Goal: Navigation & Orientation: Understand site structure

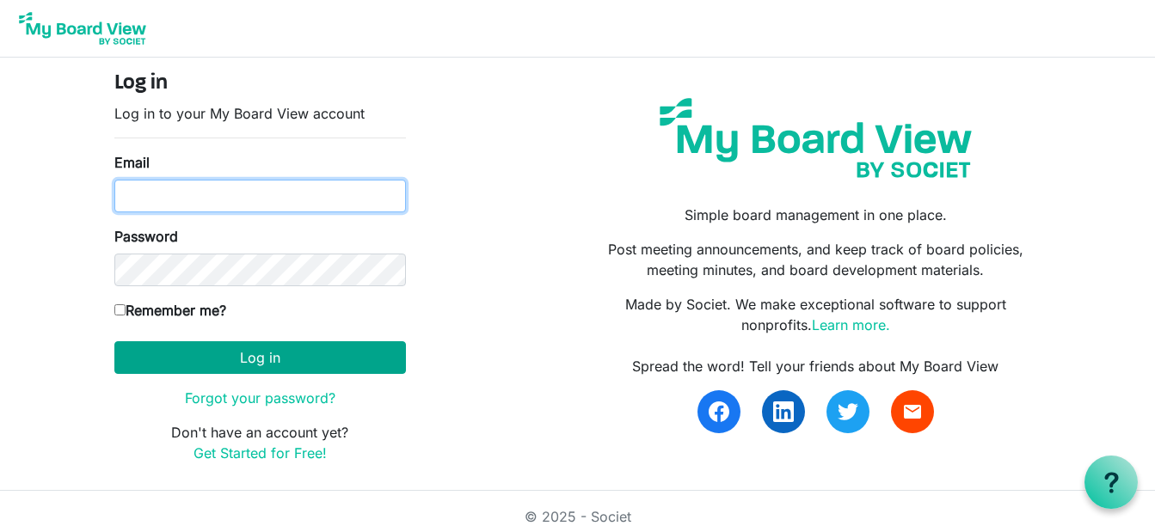
type input "lwalker@bdo.ca"
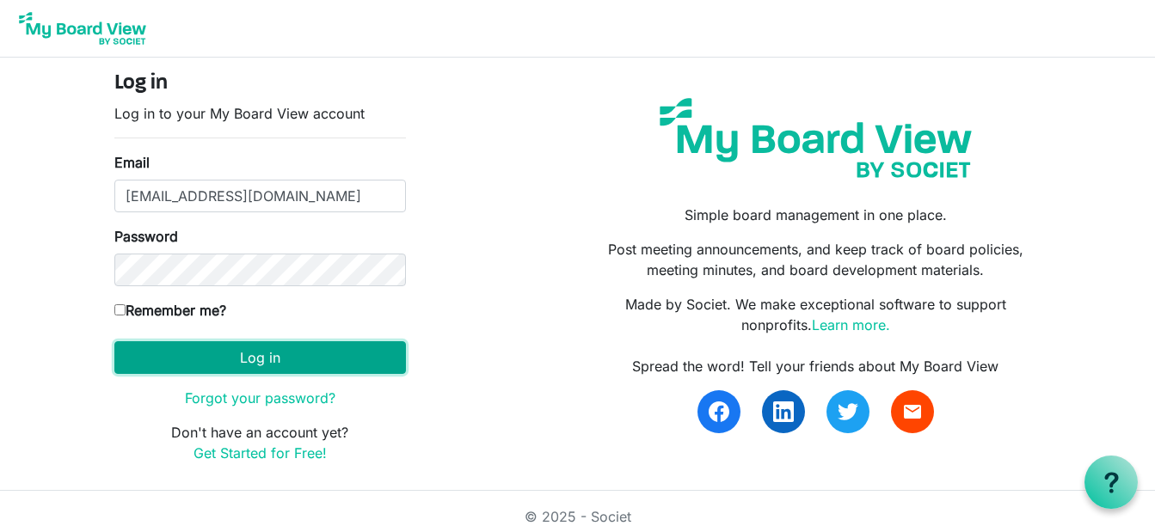
click at [254, 365] on button "Log in" at bounding box center [260, 357] width 292 height 33
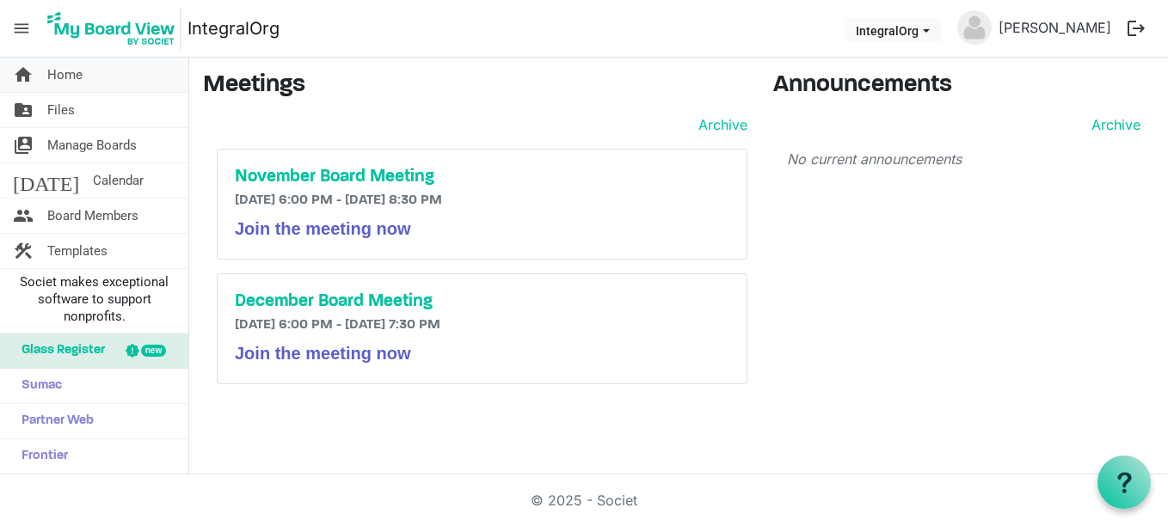
click at [53, 66] on span "Home" at bounding box center [64, 75] width 35 height 34
click at [71, 106] on span "Files" at bounding box center [61, 110] width 28 height 34
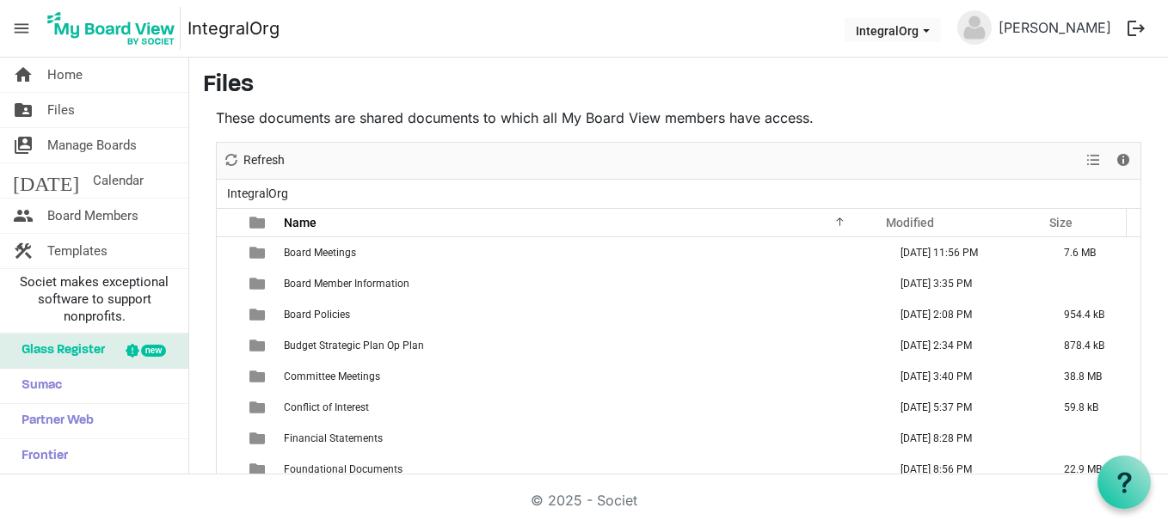
scroll to position [19, 0]
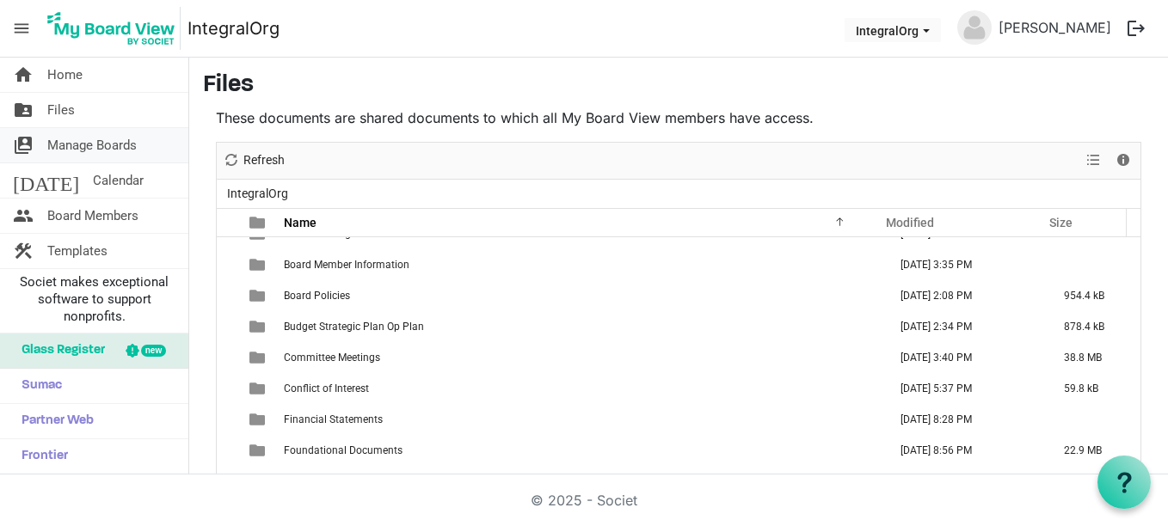
click at [67, 139] on span "Manage Boards" at bounding box center [91, 145] width 89 height 34
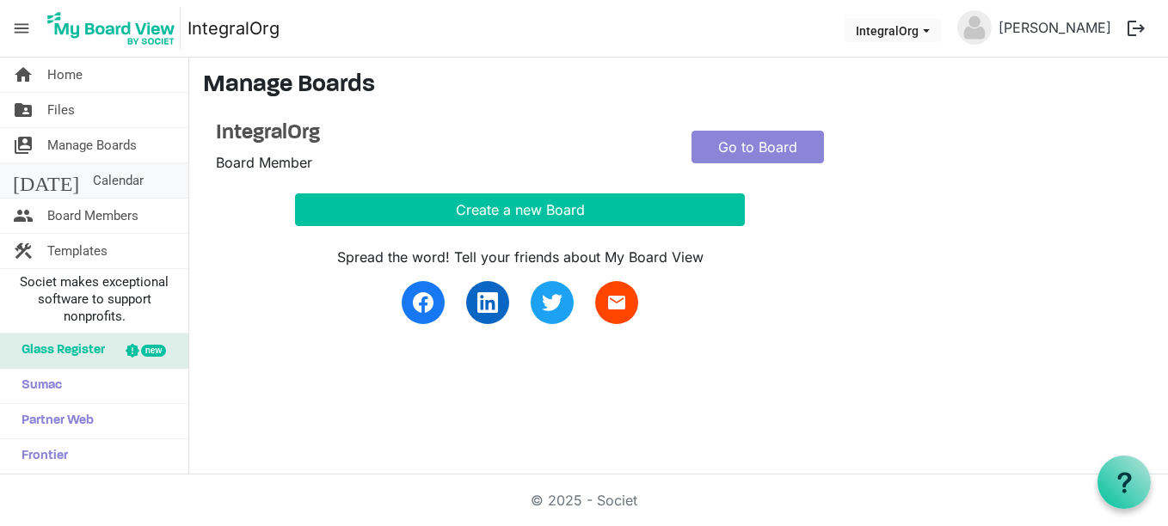
click at [93, 179] on span "Calendar" at bounding box center [118, 180] width 51 height 34
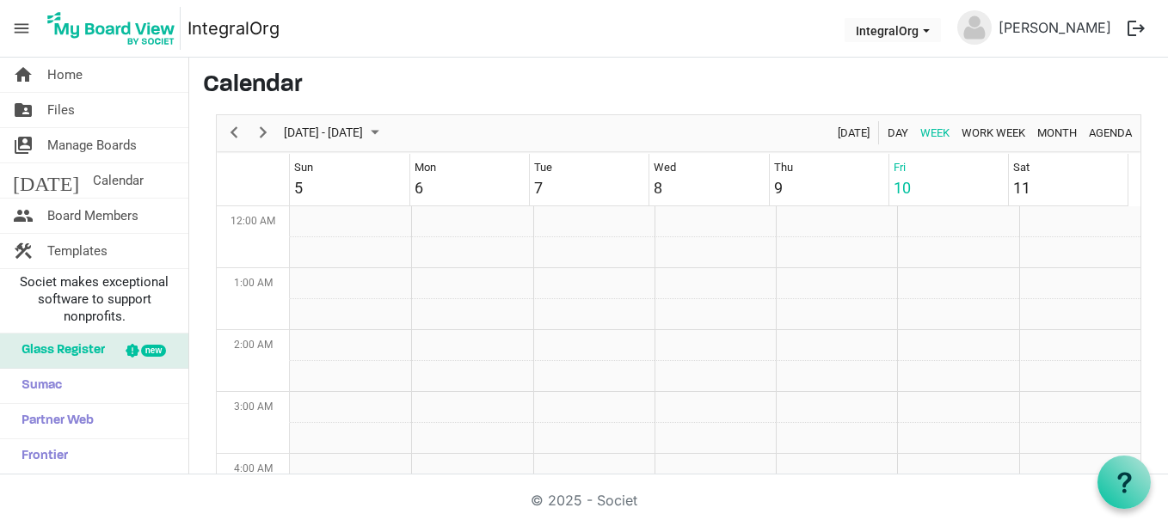
scroll to position [557, 0]
click at [76, 210] on span "Board Members" at bounding box center [92, 216] width 91 height 34
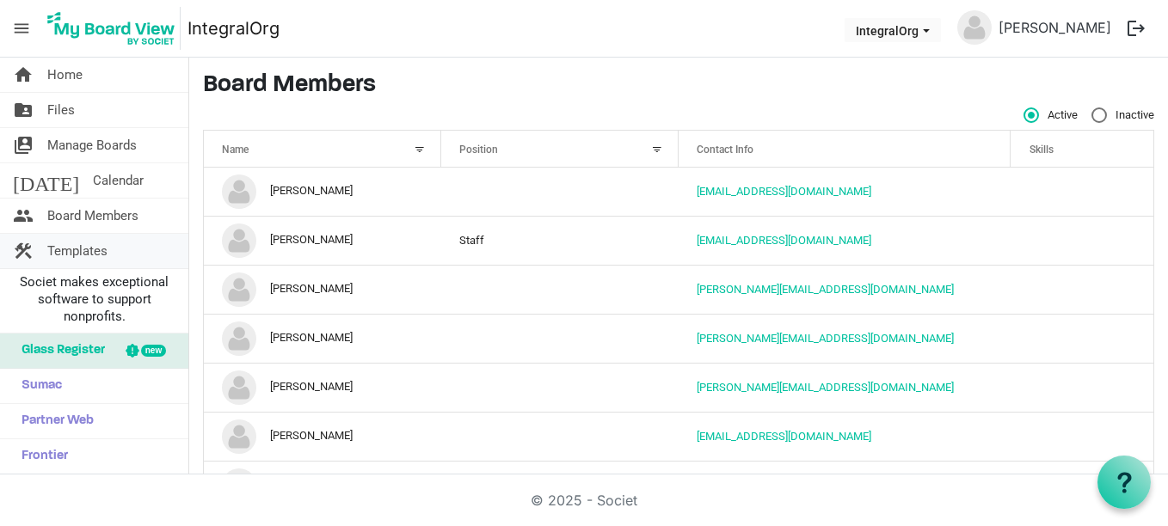
click at [62, 249] on span "Templates" at bounding box center [77, 251] width 60 height 34
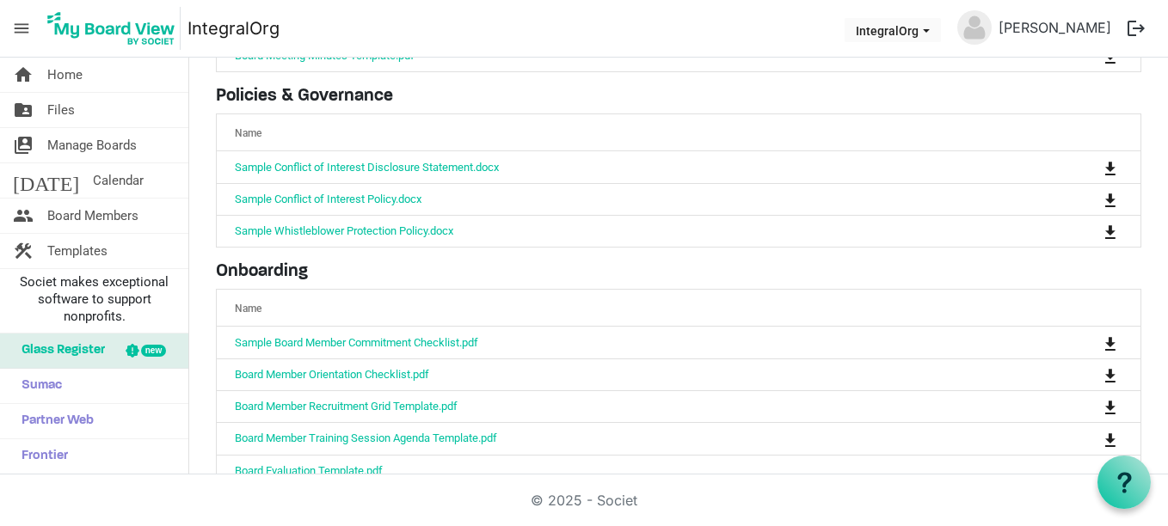
scroll to position [275, 0]
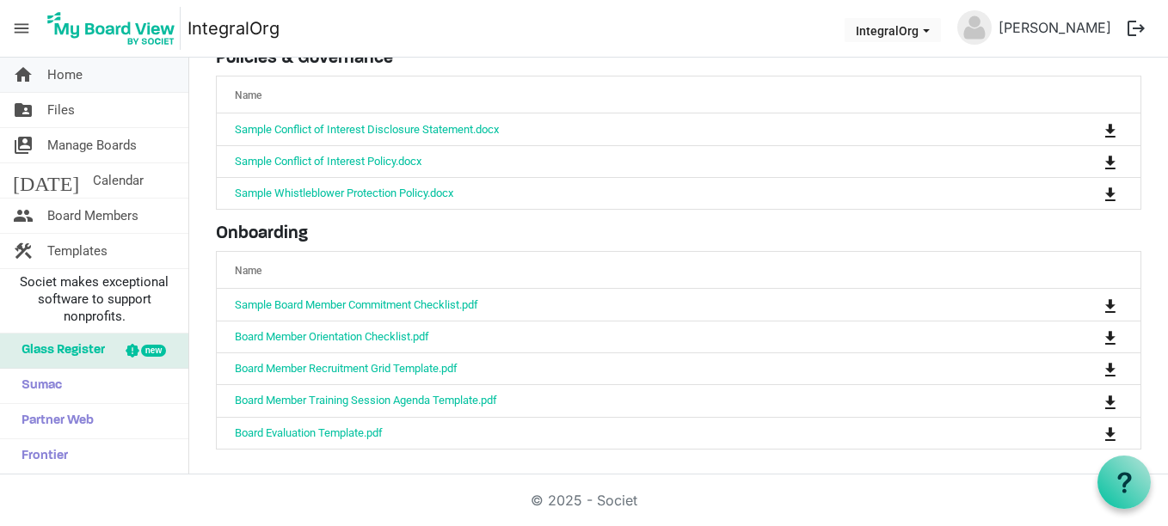
click at [91, 69] on link "home Home" at bounding box center [94, 75] width 188 height 34
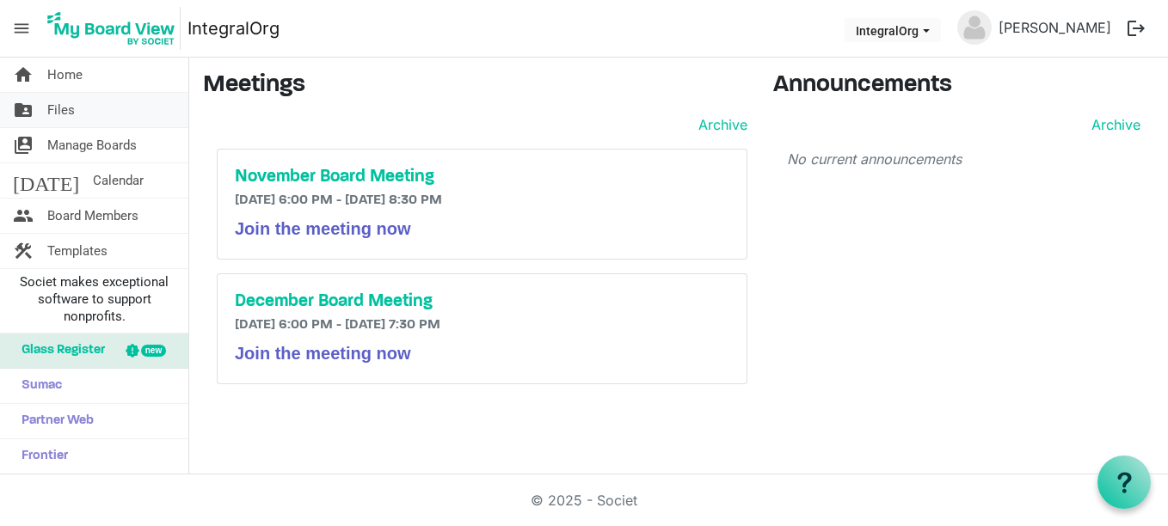
click at [74, 108] on span "Files" at bounding box center [61, 110] width 28 height 34
